Goal: Task Accomplishment & Management: Manage account settings

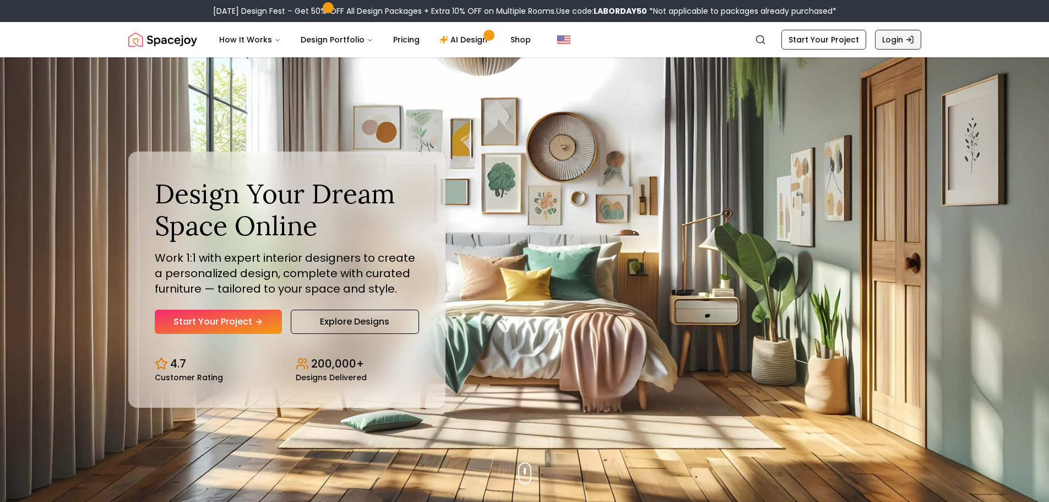
click at [890, 40] on link "Login" at bounding box center [898, 40] width 46 height 20
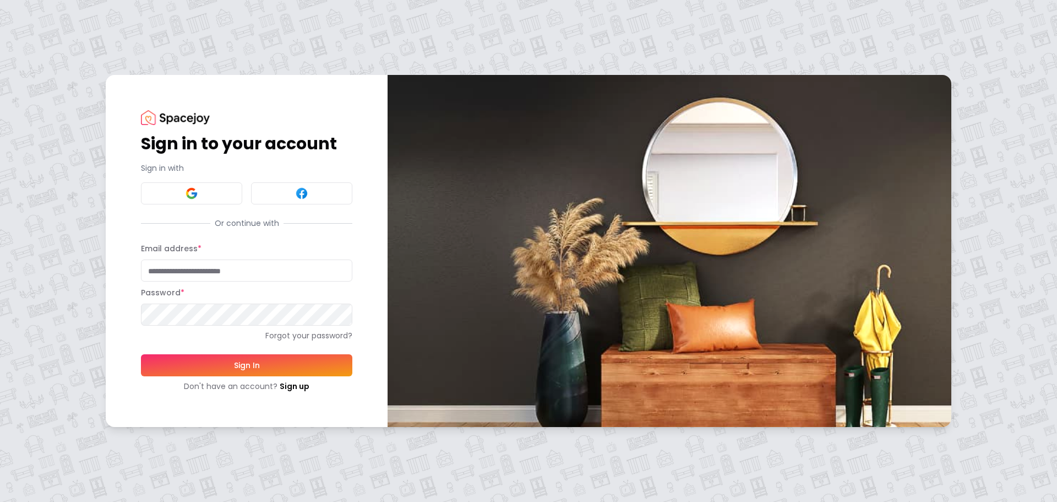
type input "**********"
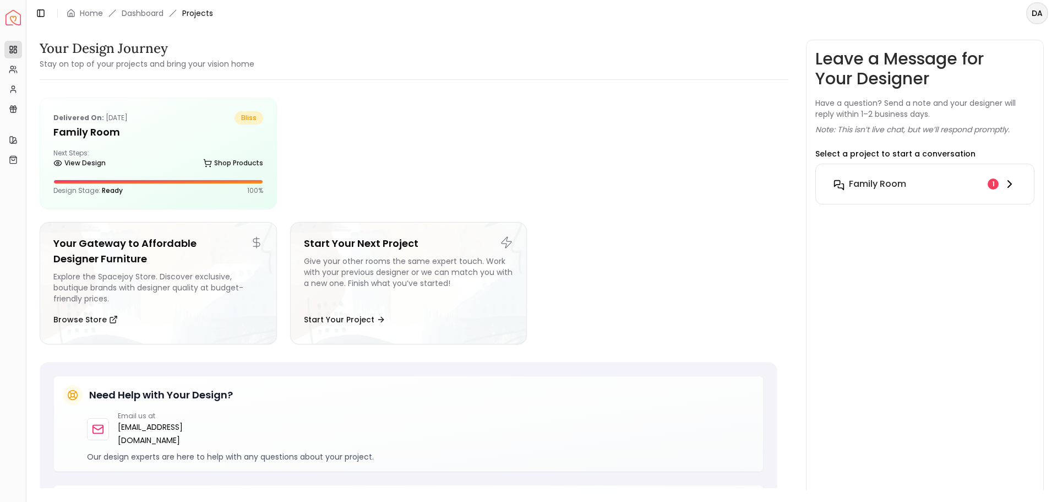
click at [1006, 183] on icon at bounding box center [1009, 183] width 13 height 13
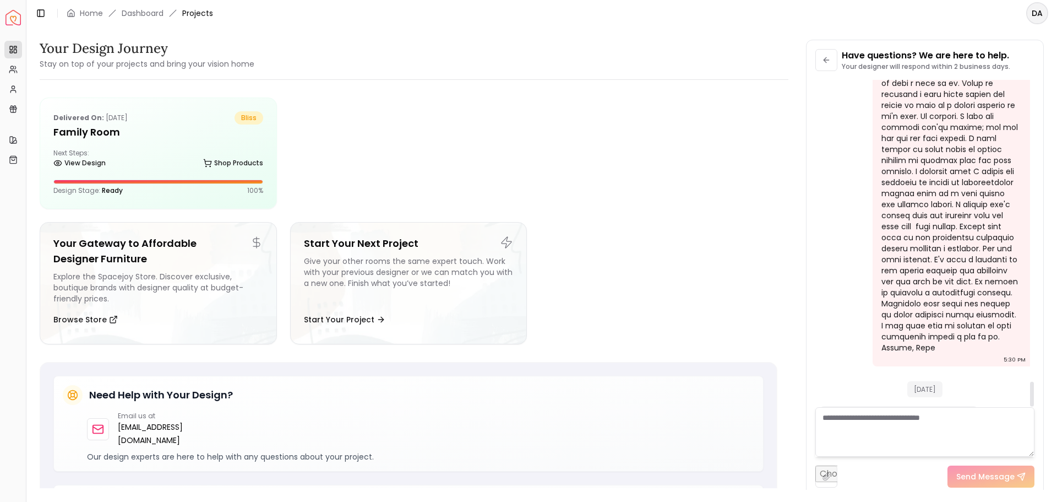
scroll to position [3959, 0]
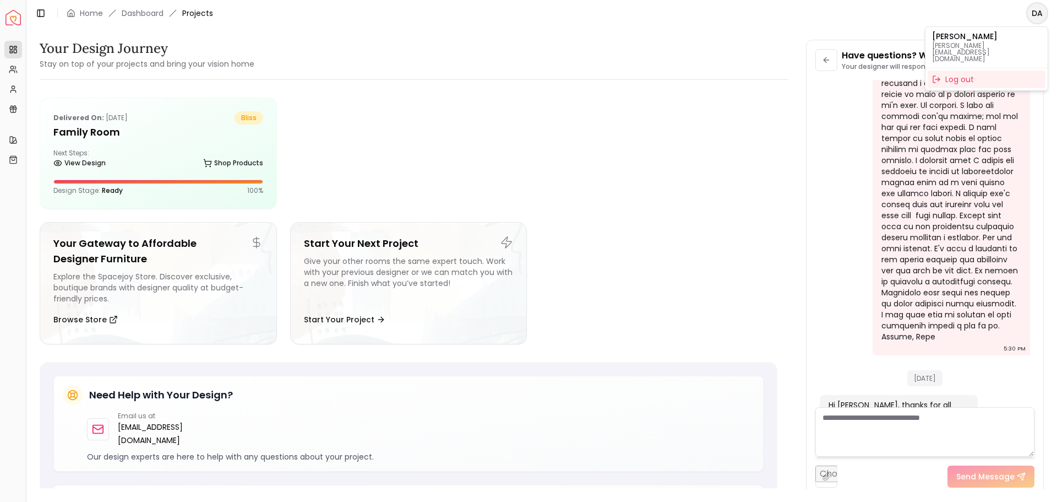
click at [1038, 13] on html "Spacejoy Dashboard Overview Projects My Referrals My Profile Gift Card Balance …" at bounding box center [528, 251] width 1057 height 502
click at [970, 70] on div "Log out" at bounding box center [987, 79] width 118 height 18
